Goal: Transaction & Acquisition: Purchase product/service

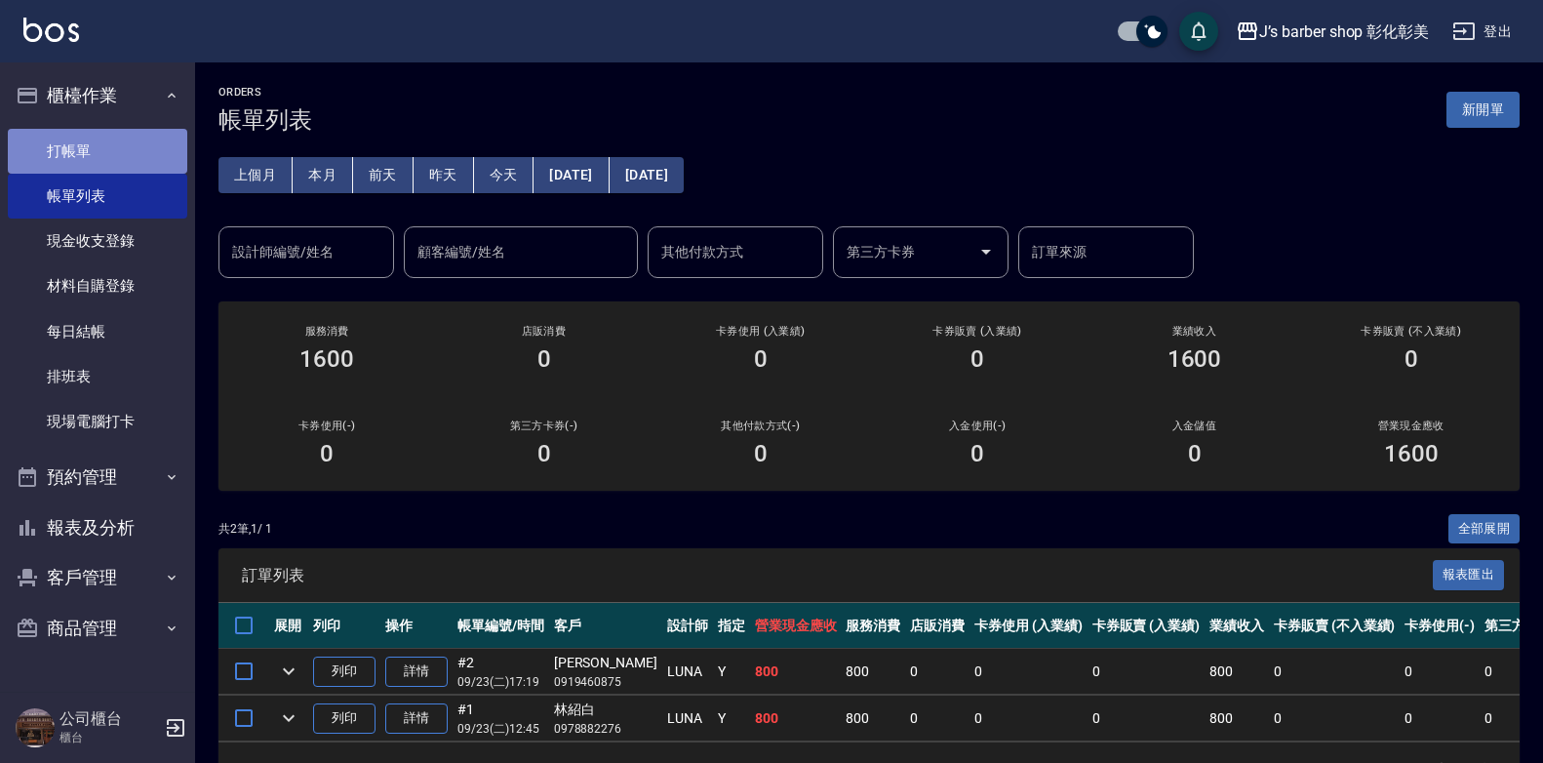
click at [58, 149] on link "打帳單" at bounding box center [97, 151] width 179 height 45
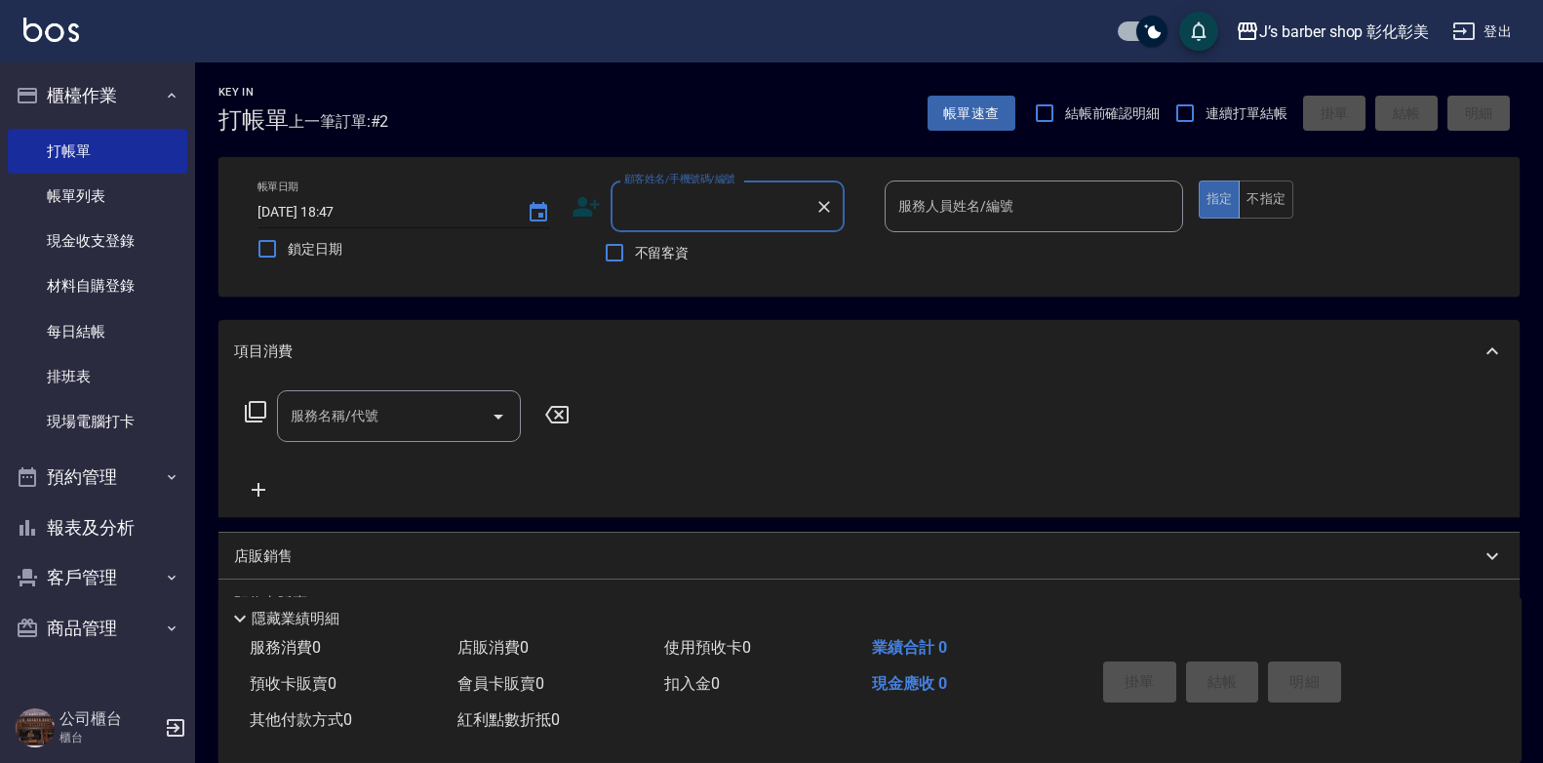
click at [357, 213] on input "[DATE] 18:47" at bounding box center [383, 212] width 250 height 32
type input "[DATE] 18:00"
click at [648, 210] on div "顧客姓名/手機號碼/編號 顧客姓名/手機號碼/編號" at bounding box center [728, 206] width 234 height 52
type input "[PERSON_NAME]"
click at [818, 207] on icon "Clear" at bounding box center [824, 207] width 20 height 20
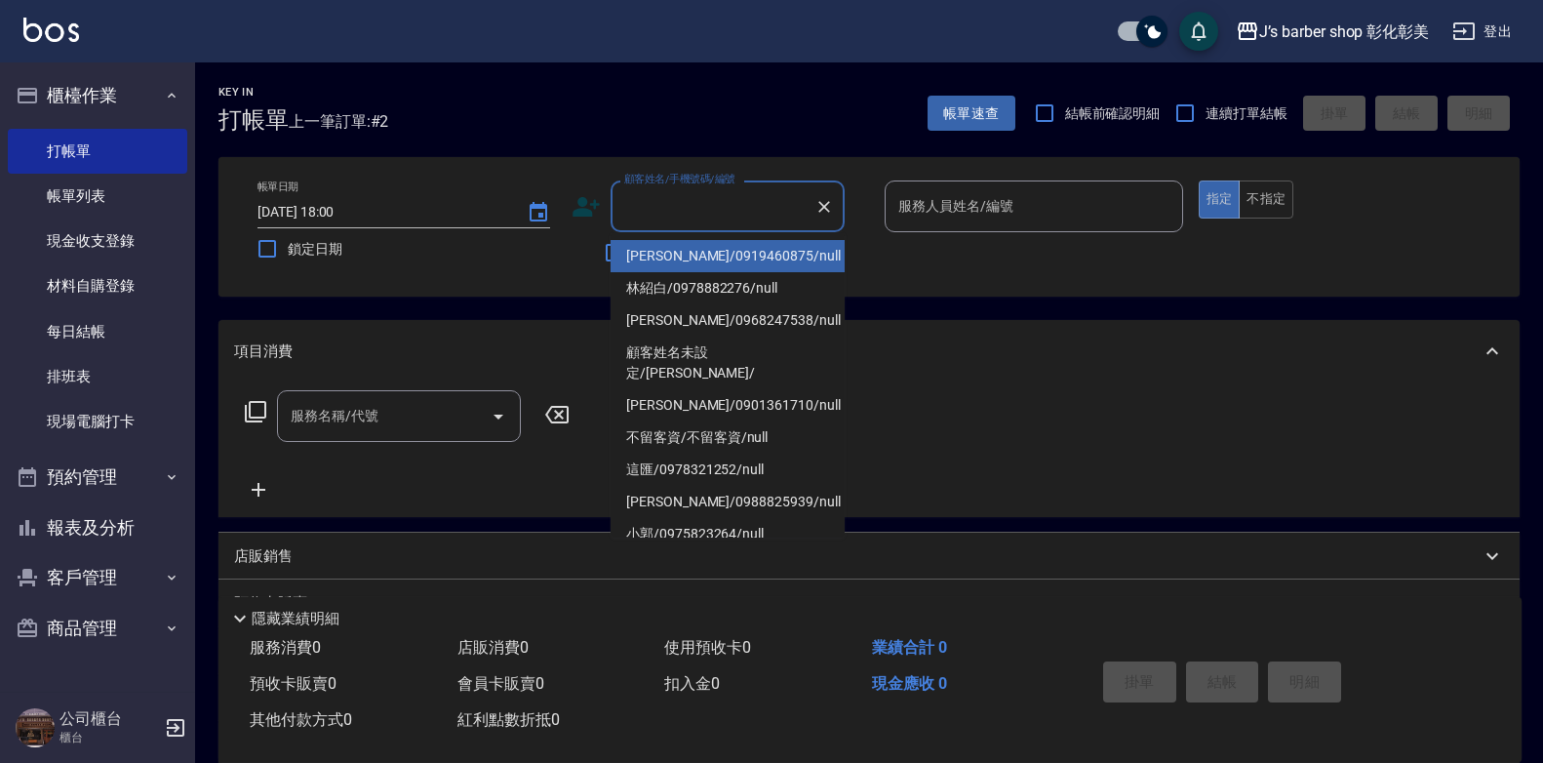
click at [576, 270] on div "不留客資" at bounding box center [708, 252] width 273 height 41
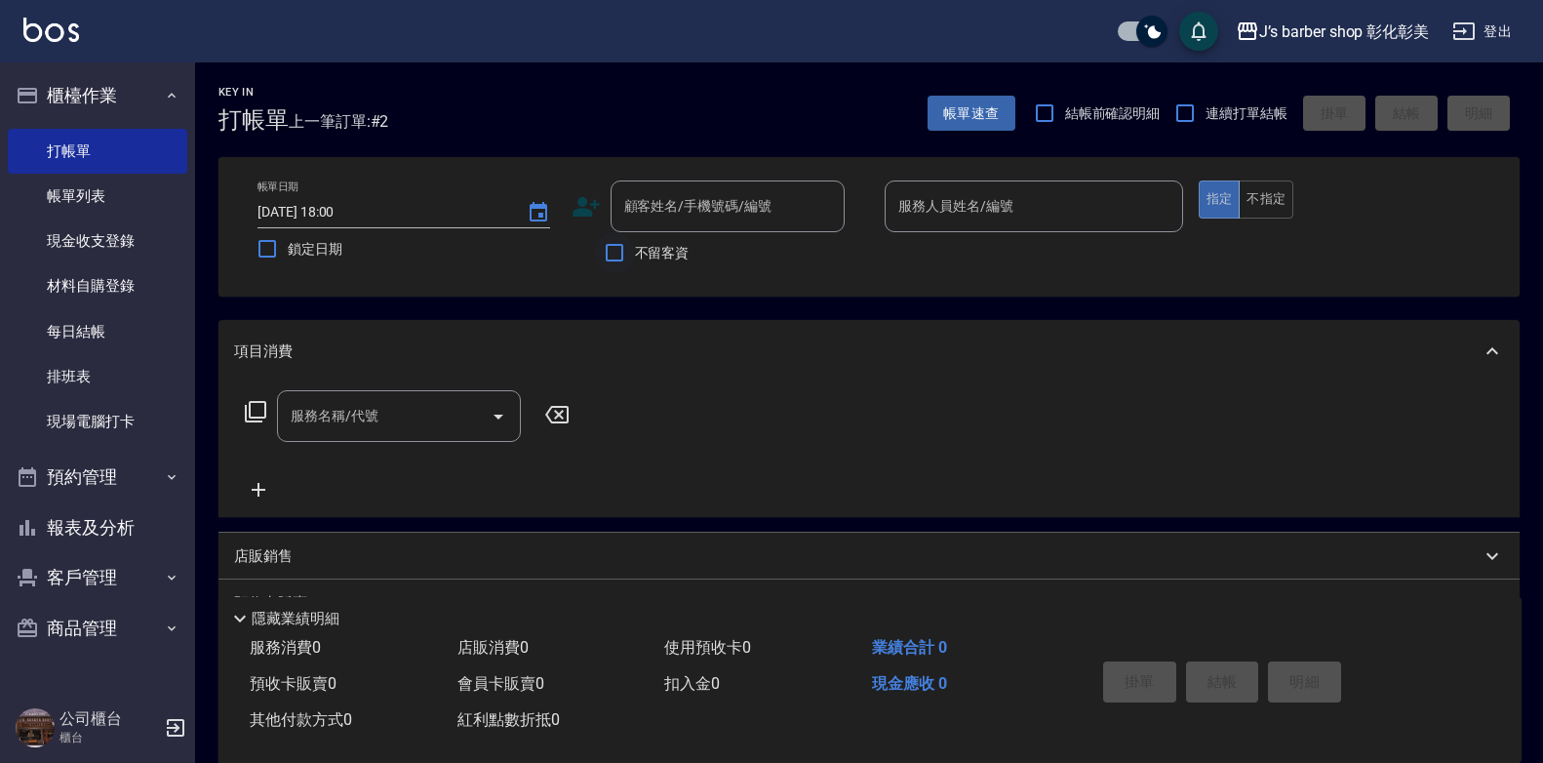
click at [620, 253] on input "不留客資" at bounding box center [614, 252] width 41 height 41
checkbox input "true"
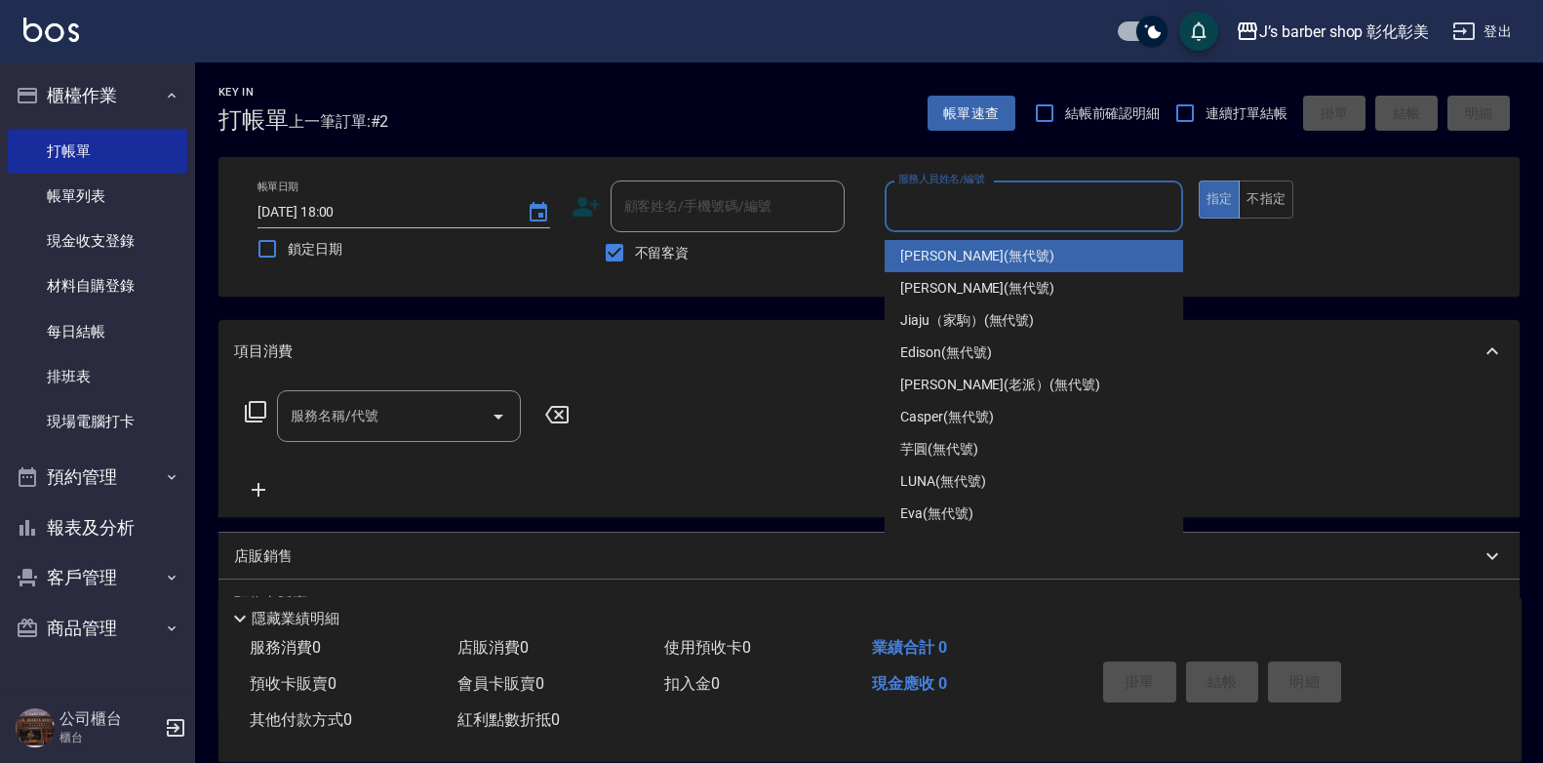
click at [1007, 199] on input "服務人員姓名/編號" at bounding box center [1033, 206] width 281 height 34
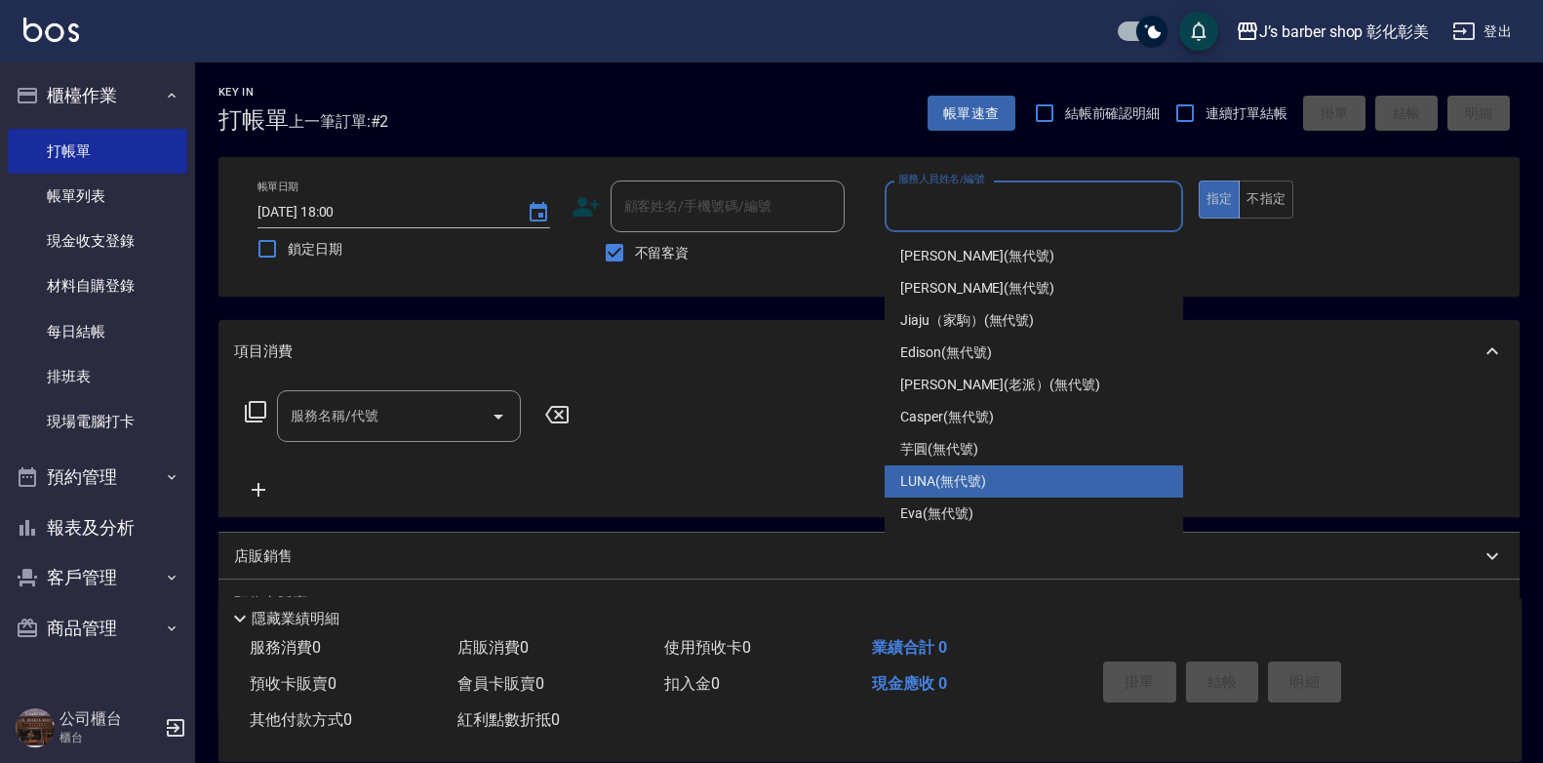
click at [941, 483] on span "LUNA (無代號)" at bounding box center [943, 481] width 86 height 20
click at [941, 483] on div "服務名稱/代號 服務名稱/代號" at bounding box center [868, 449] width 1301 height 135
type input "LUNA(無代號)"
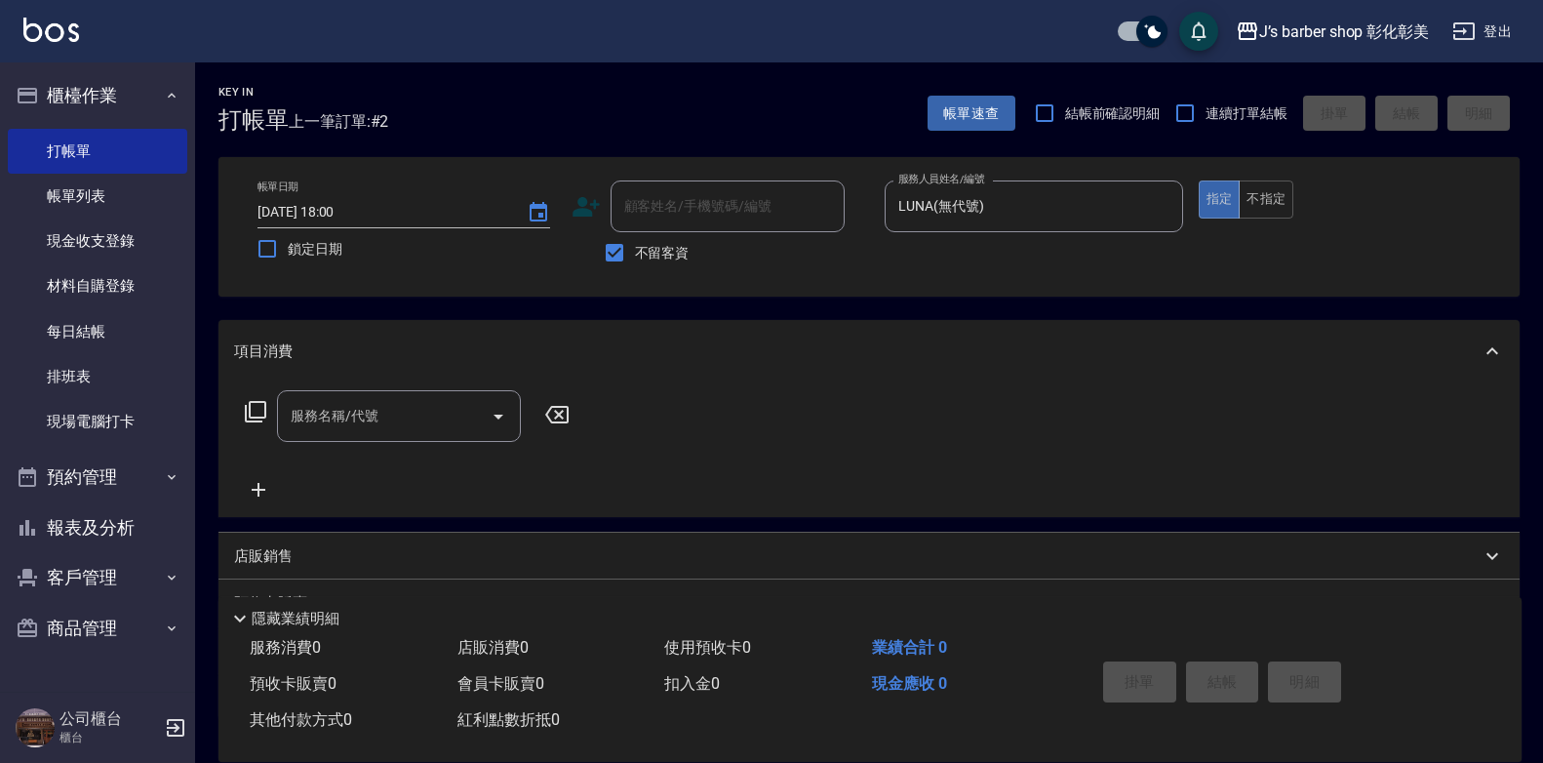
click at [410, 426] on input "服務名稱/代號" at bounding box center [384, 416] width 197 height 34
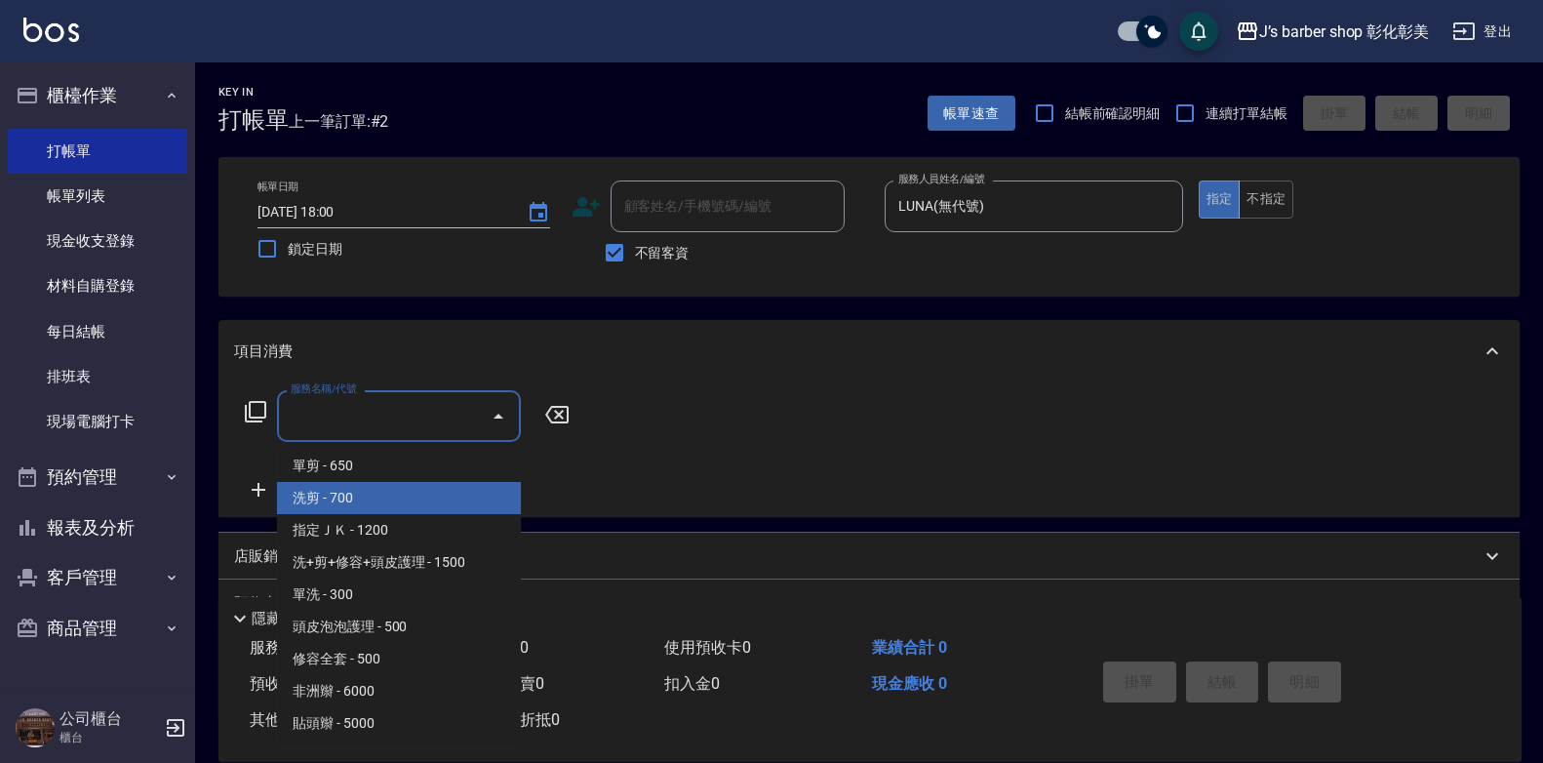
click at [382, 506] on span "洗剪 - 700" at bounding box center [399, 498] width 244 height 32
type input "洗剪(101)"
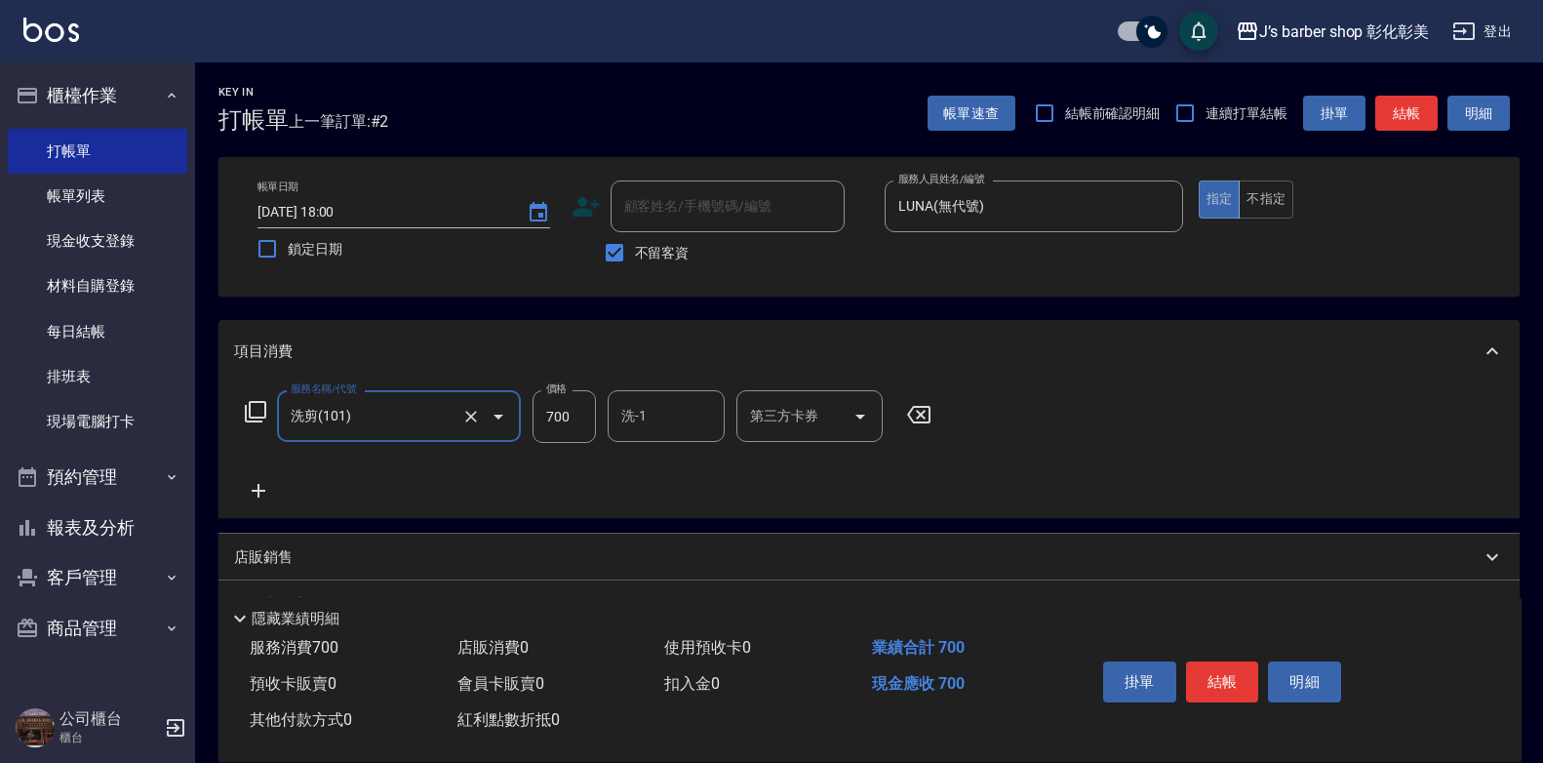
click at [554, 419] on input "700" at bounding box center [564, 416] width 63 height 53
type input "800"
click at [675, 427] on input "洗-1" at bounding box center [665, 416] width 99 height 34
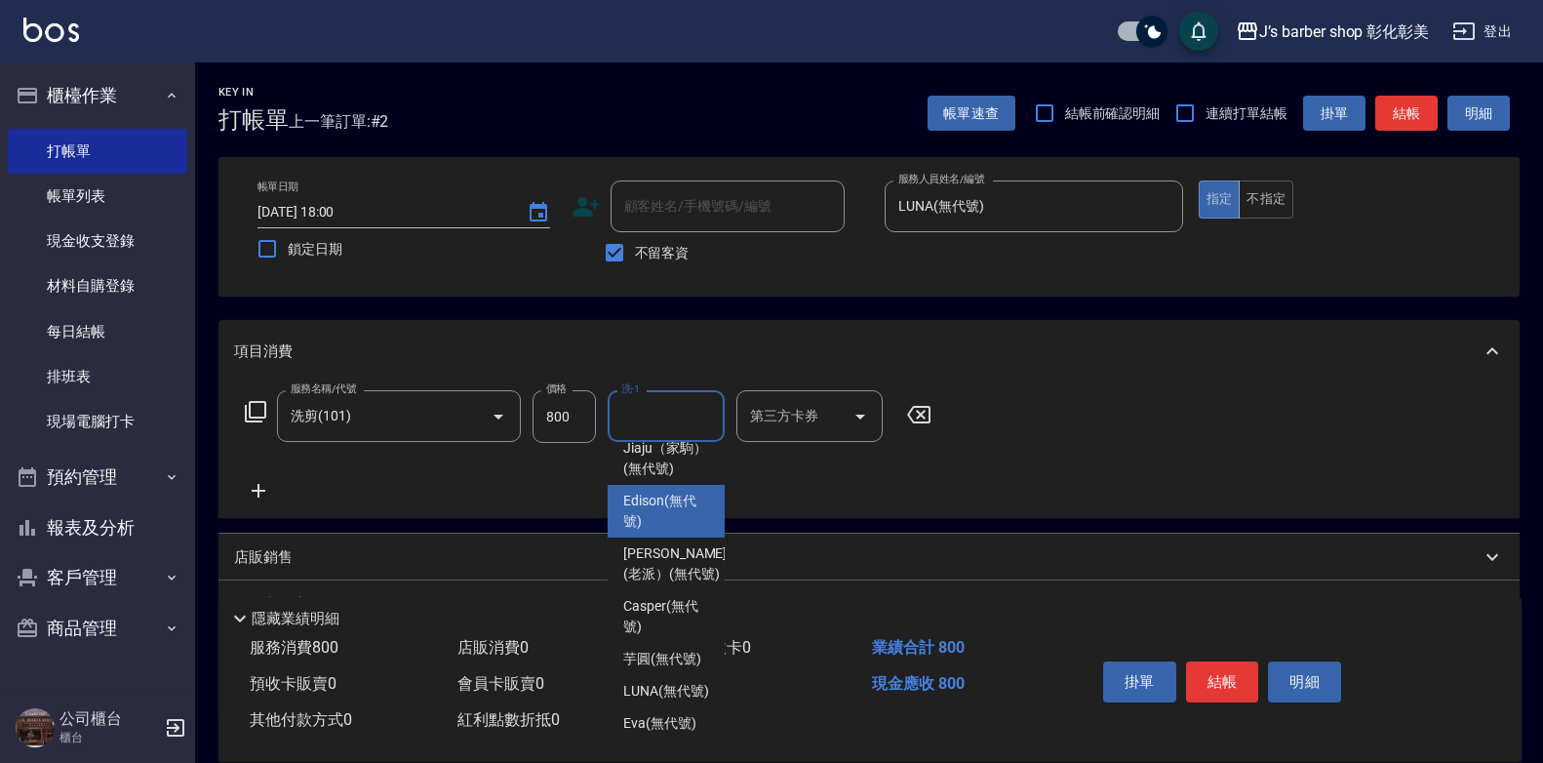
scroll to position [205, 0]
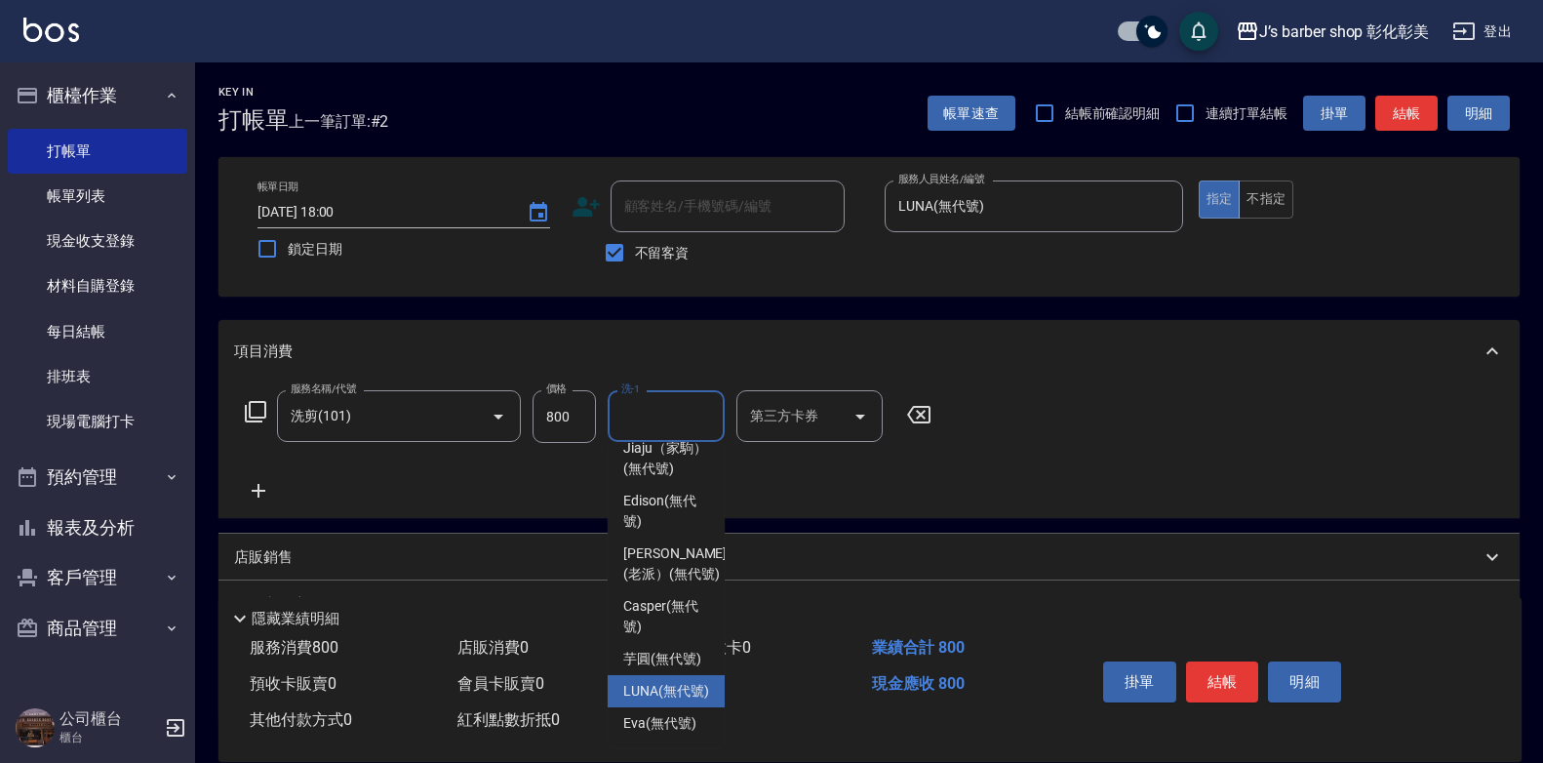
click at [670, 681] on span "LUNA (無代號)" at bounding box center [666, 691] width 86 height 20
type input "LUNA(無代號)"
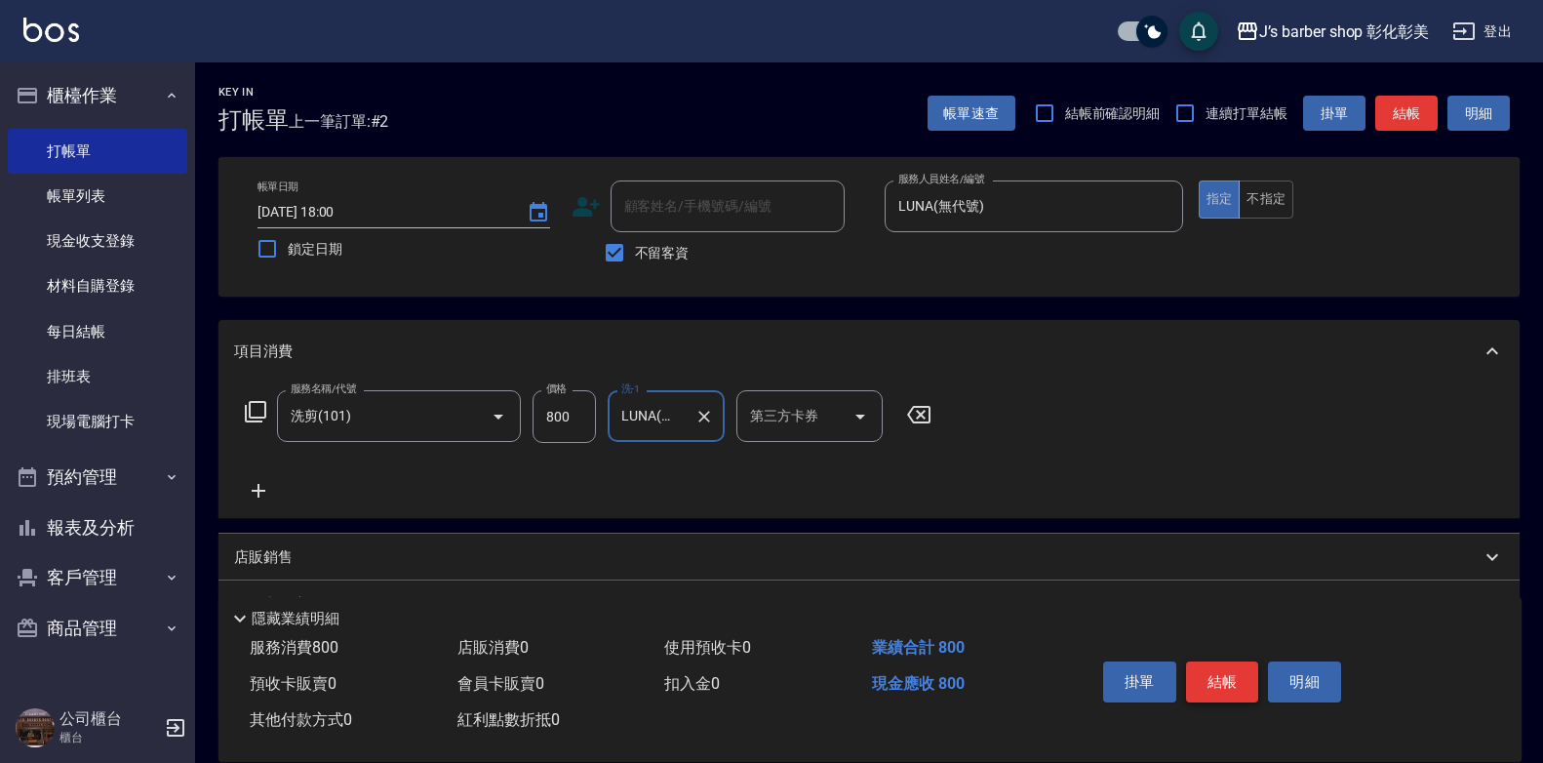
click at [1201, 677] on button "結帳" at bounding box center [1222, 681] width 73 height 41
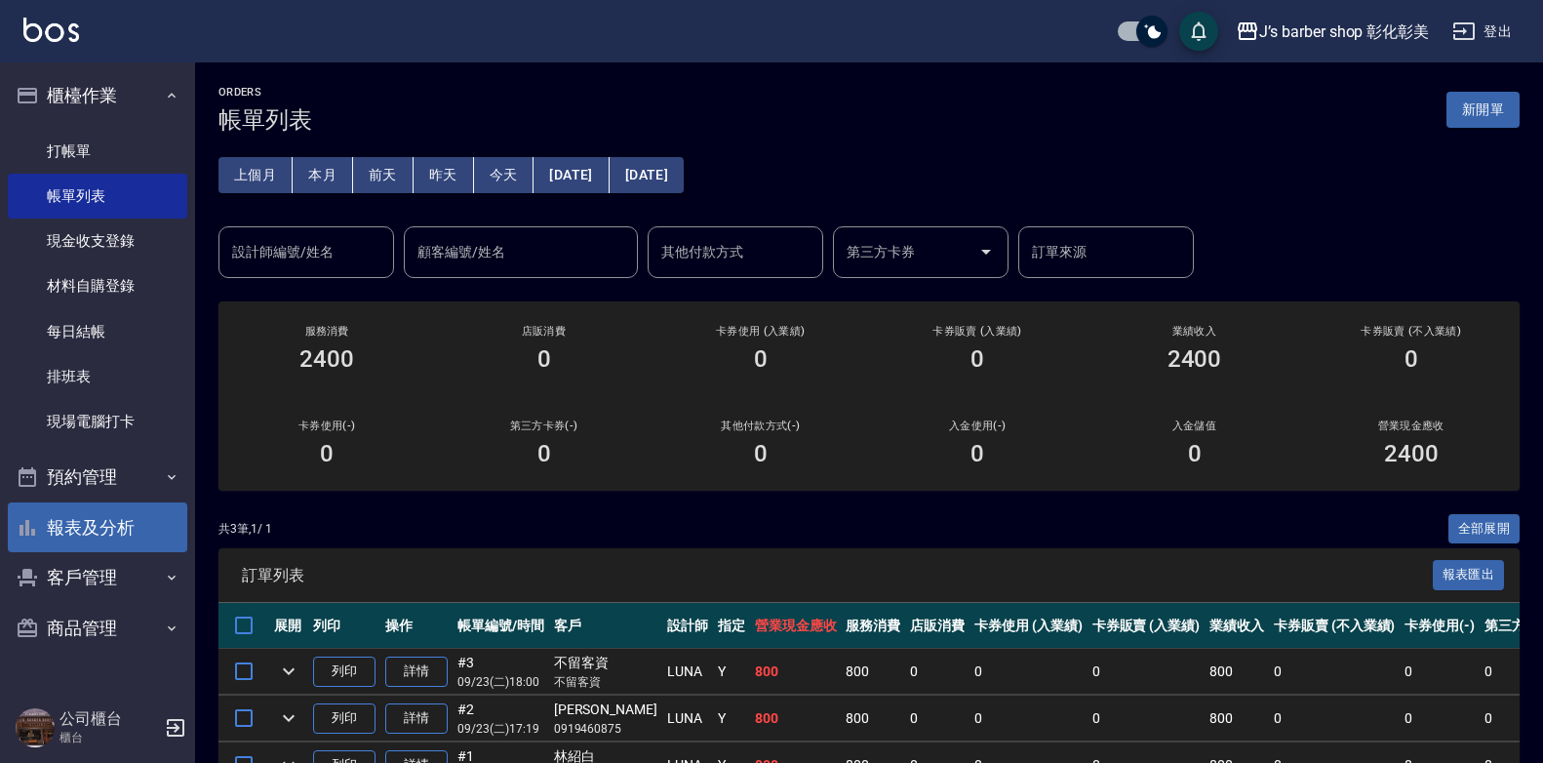
click at [139, 517] on button "報表及分析" at bounding box center [97, 527] width 179 height 51
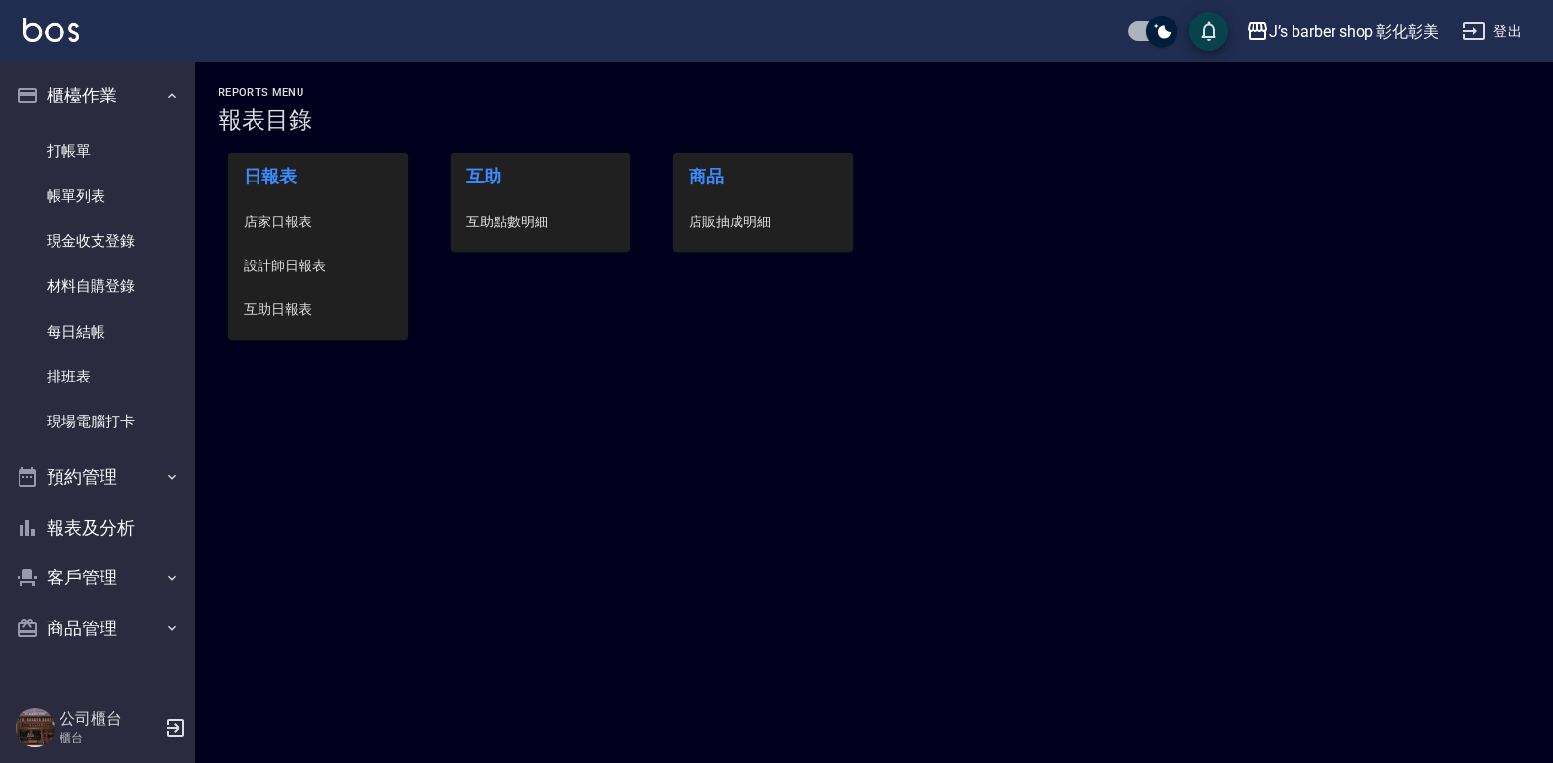
click at [482, 220] on span "互助點數明細" at bounding box center [540, 222] width 148 height 20
click at [482, 220] on div "Reports Menu 報表目錄 日報表 店家日報表 設計師日報表 互助日報表 互助 互助點數明細 商品 店販抽成明細" at bounding box center [776, 381] width 1553 height 763
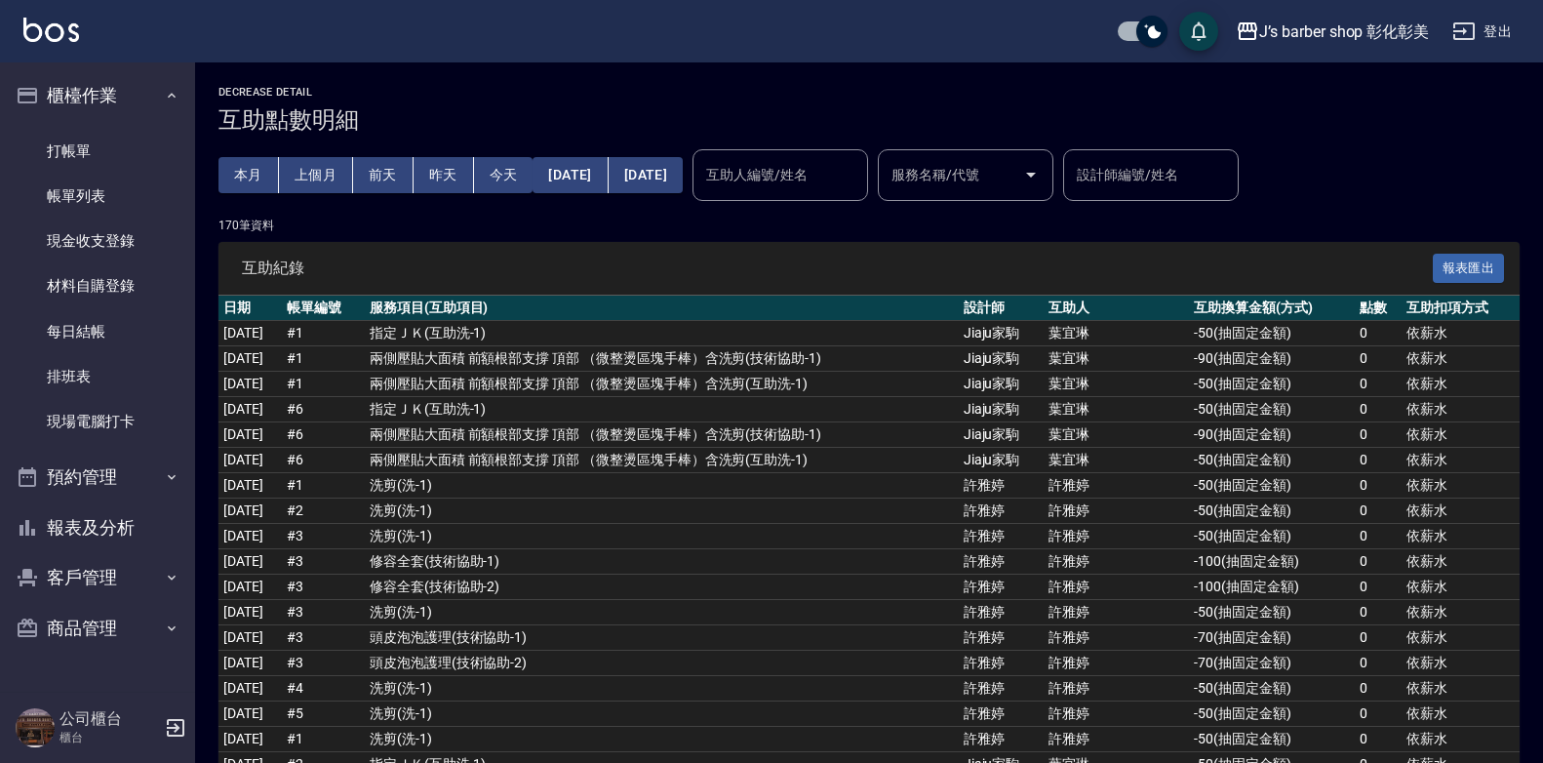
click at [821, 171] on div "互助人編號/姓名 互助人編號/姓名" at bounding box center [781, 175] width 176 height 52
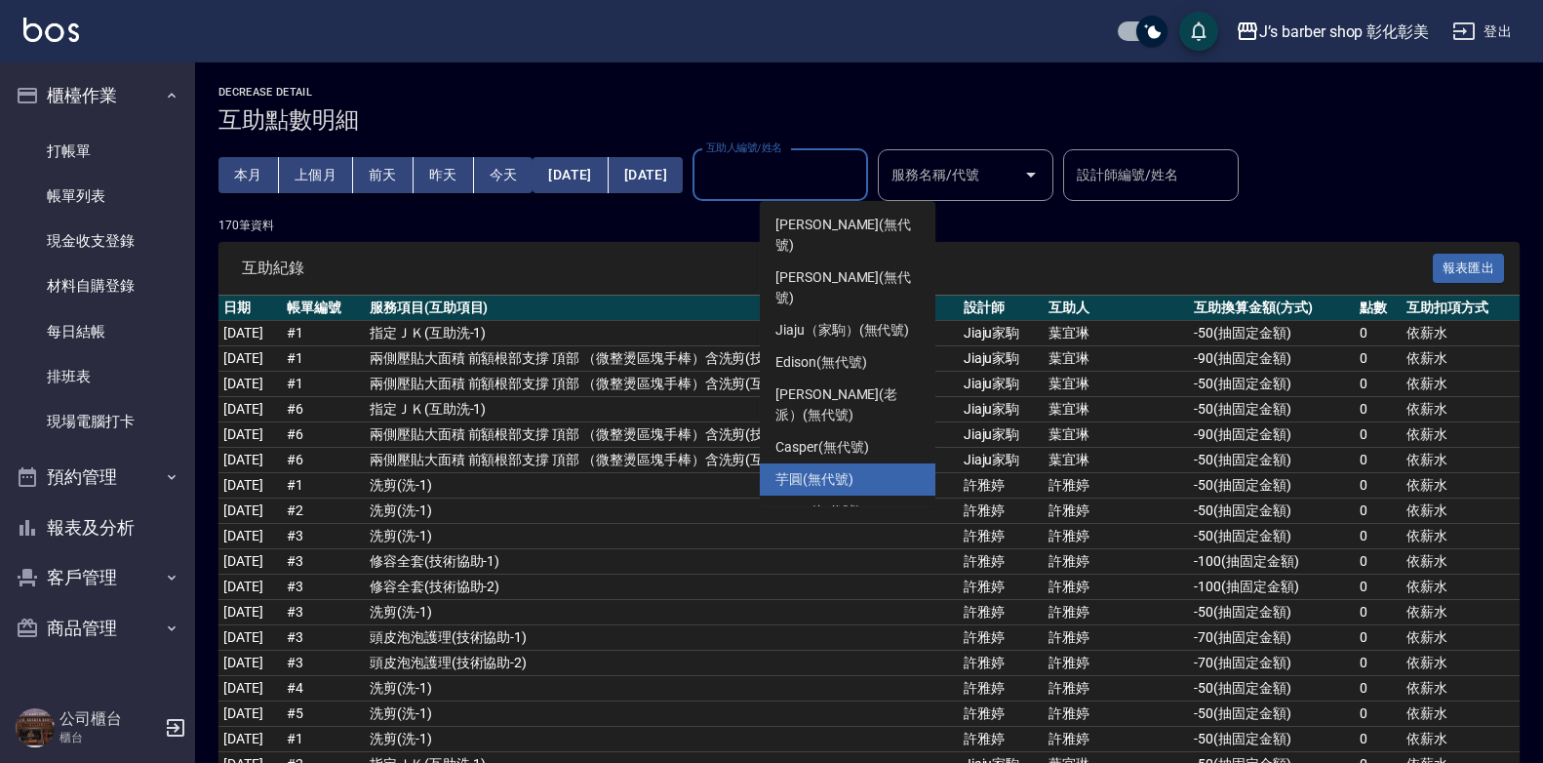
click at [800, 469] on span "芋圓 (無代號)" at bounding box center [814, 479] width 78 height 20
type input "芋圓(無代號)"
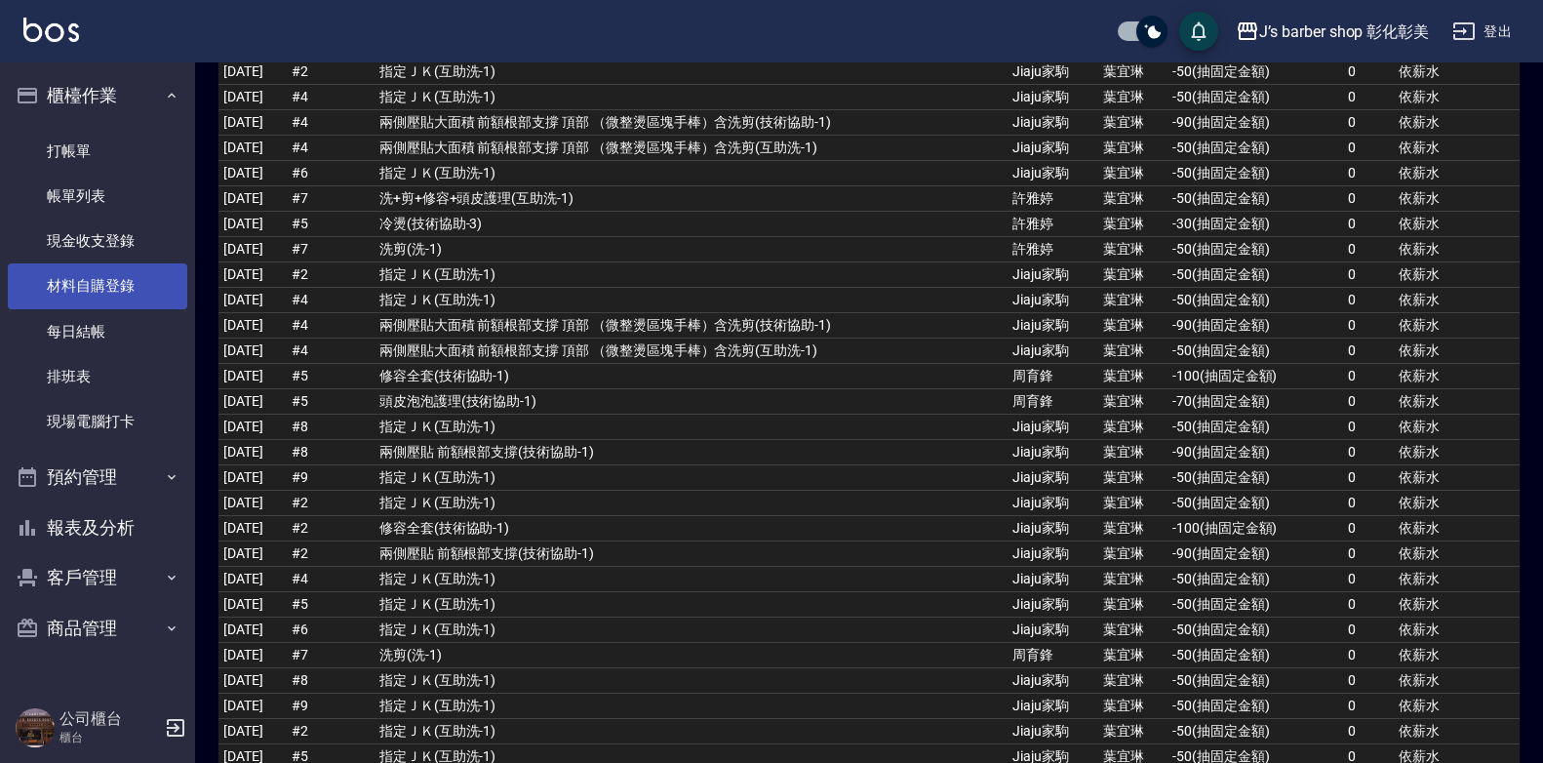
scroll to position [157, 0]
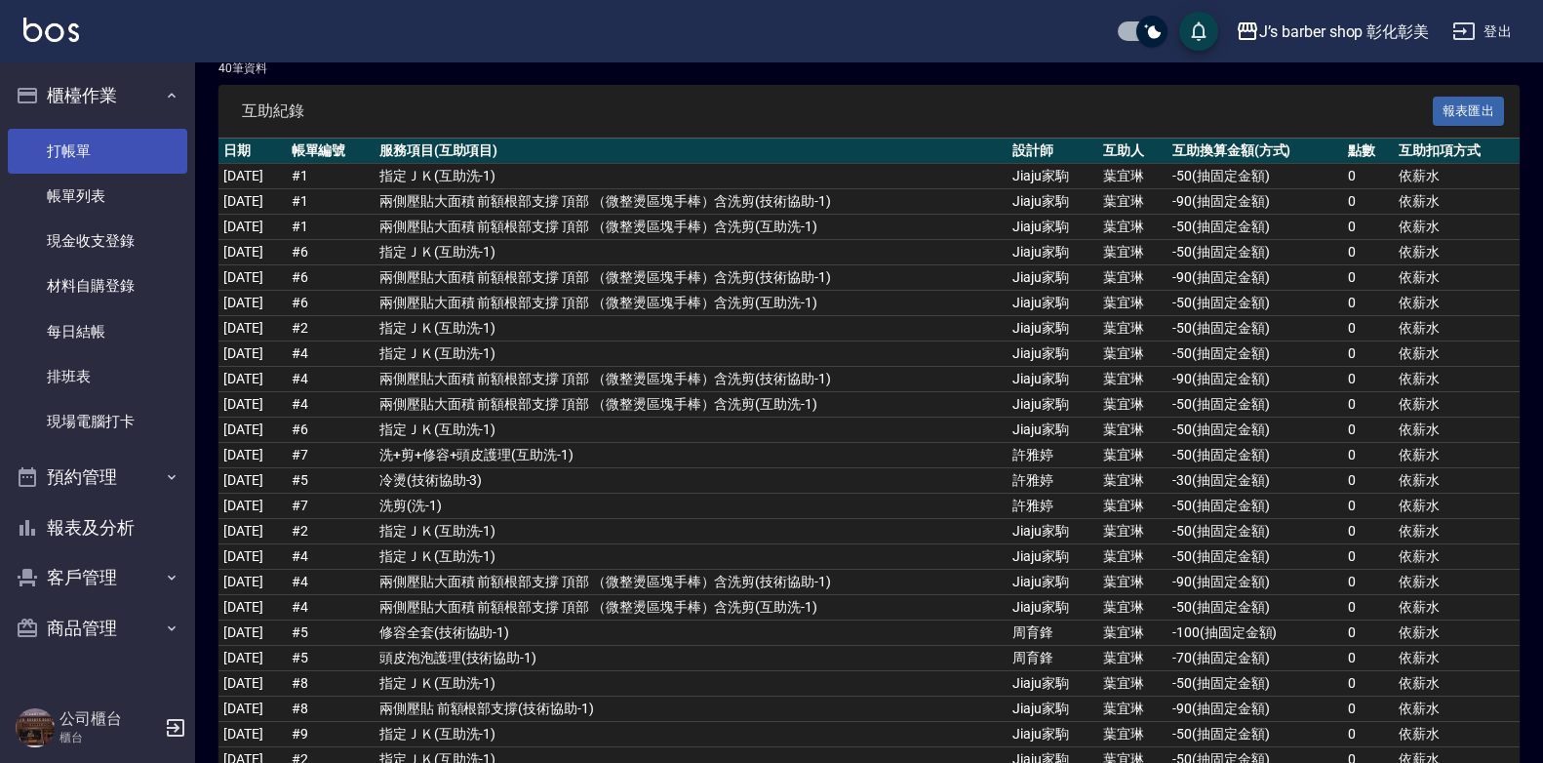
click at [99, 141] on link "打帳單" at bounding box center [97, 151] width 179 height 45
